Goal: Information Seeking & Learning: Compare options

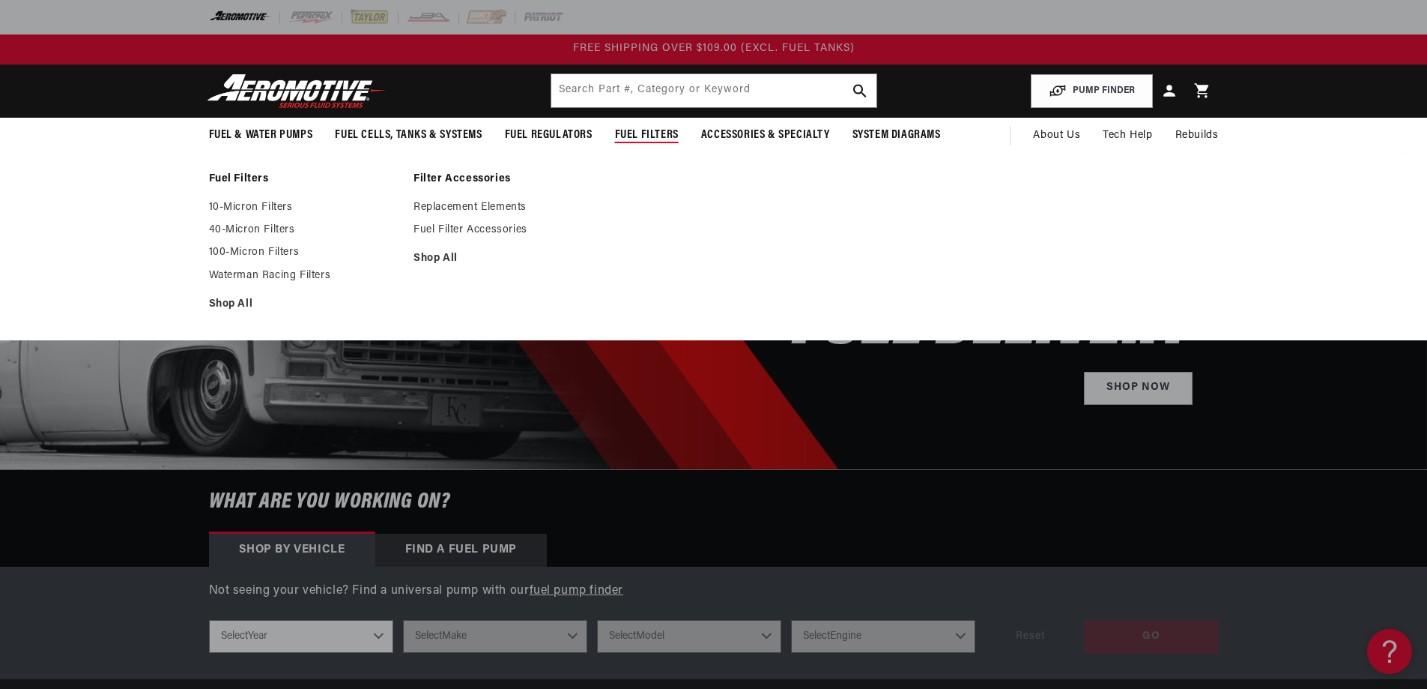
click at [285, 223] on ul "10-Micron Filters 40-Micron Filters 100-Micron Filters Waterman Racing Filters …" at bounding box center [304, 256] width 190 height 110
click at [288, 229] on link "40-Micron Filters" at bounding box center [304, 229] width 190 height 13
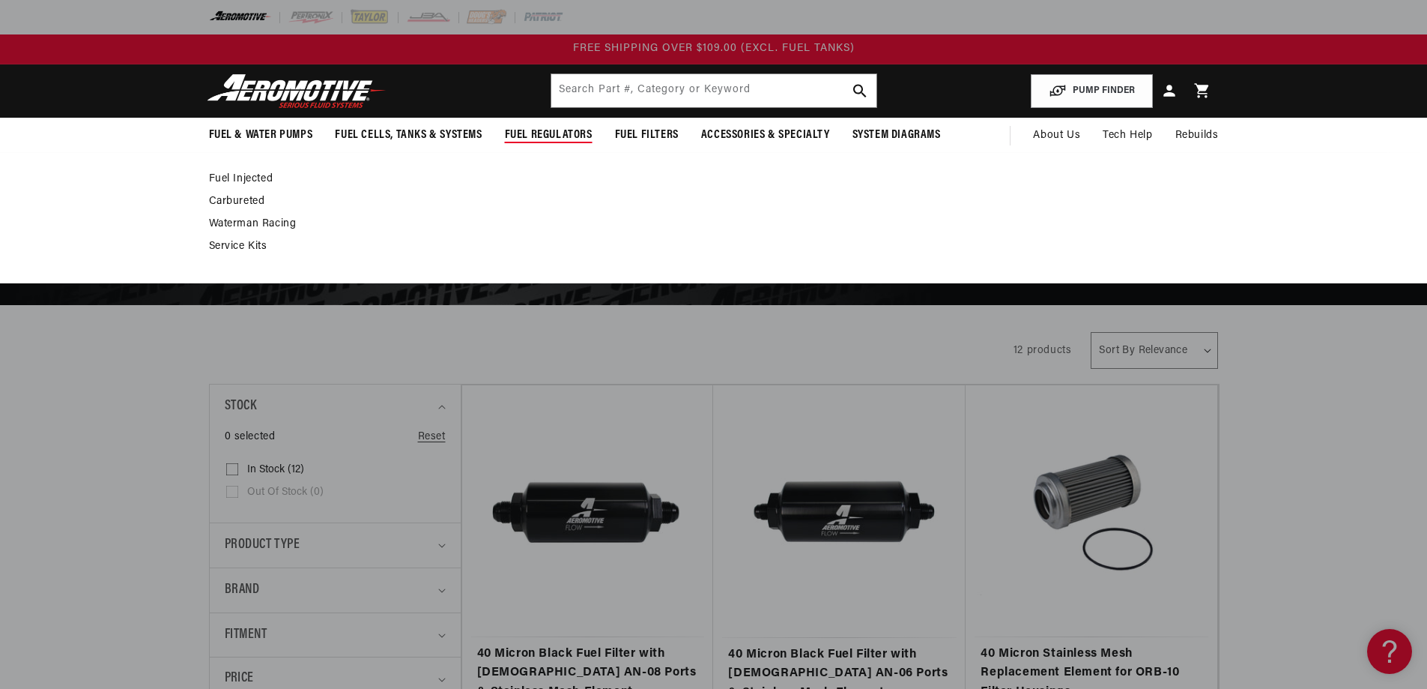
click at [256, 177] on link "Fuel Injected" at bounding box center [706, 178] width 995 height 13
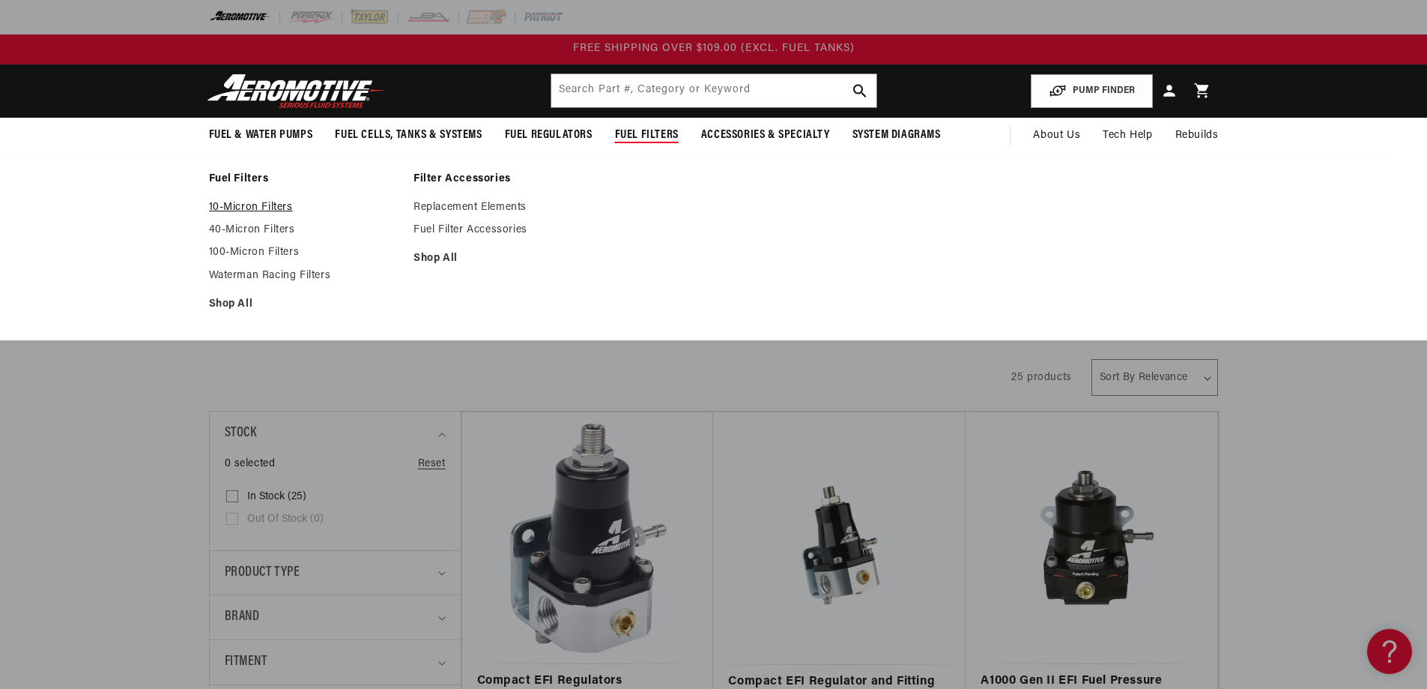
click at [265, 205] on link "10-Micron Filters" at bounding box center [304, 207] width 190 height 13
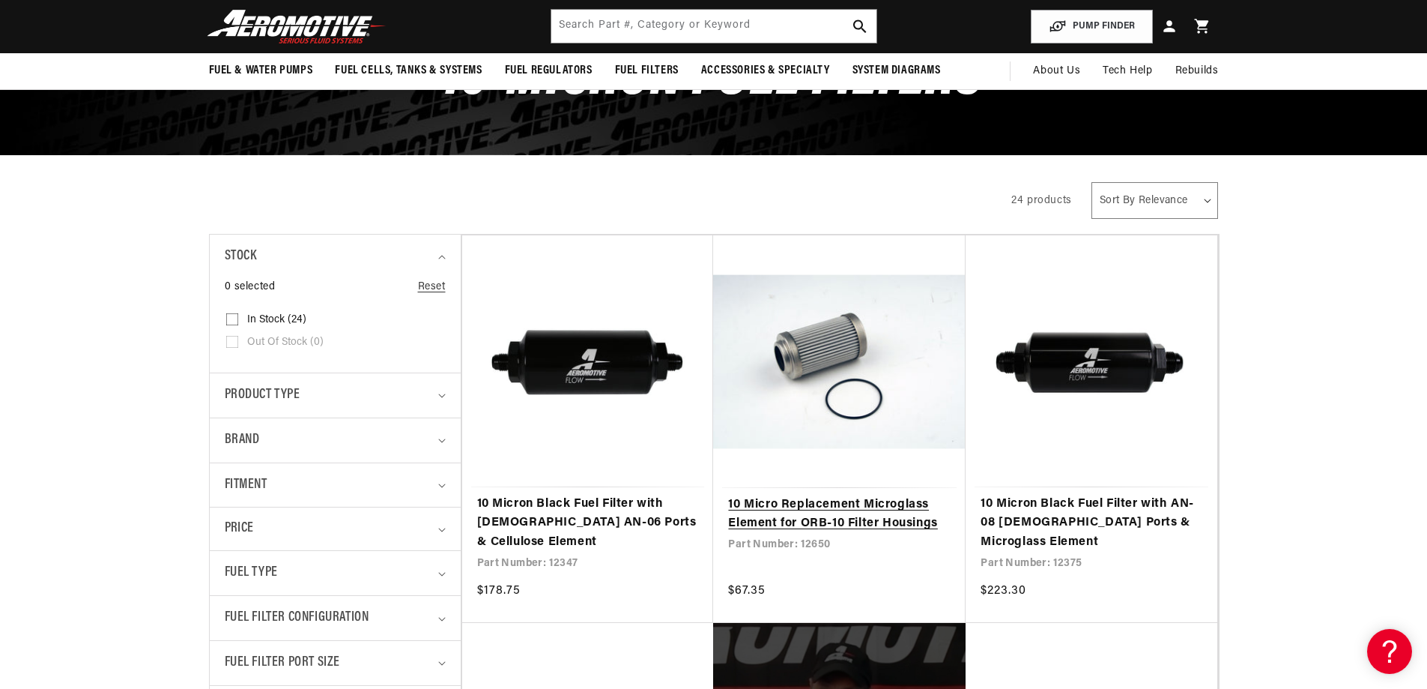
scroll to position [75, 0]
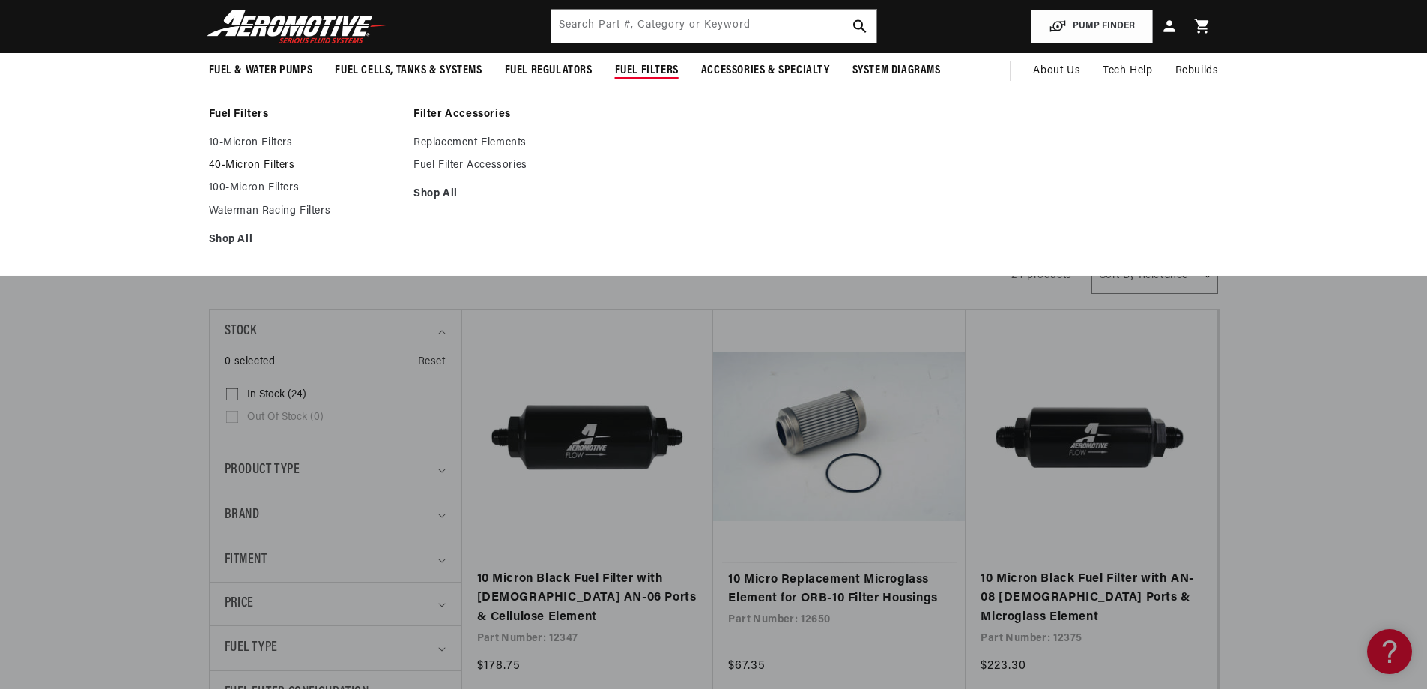
click at [275, 165] on link "40-Micron Filters" at bounding box center [304, 165] width 190 height 13
